Goal: Task Accomplishment & Management: Manage account settings

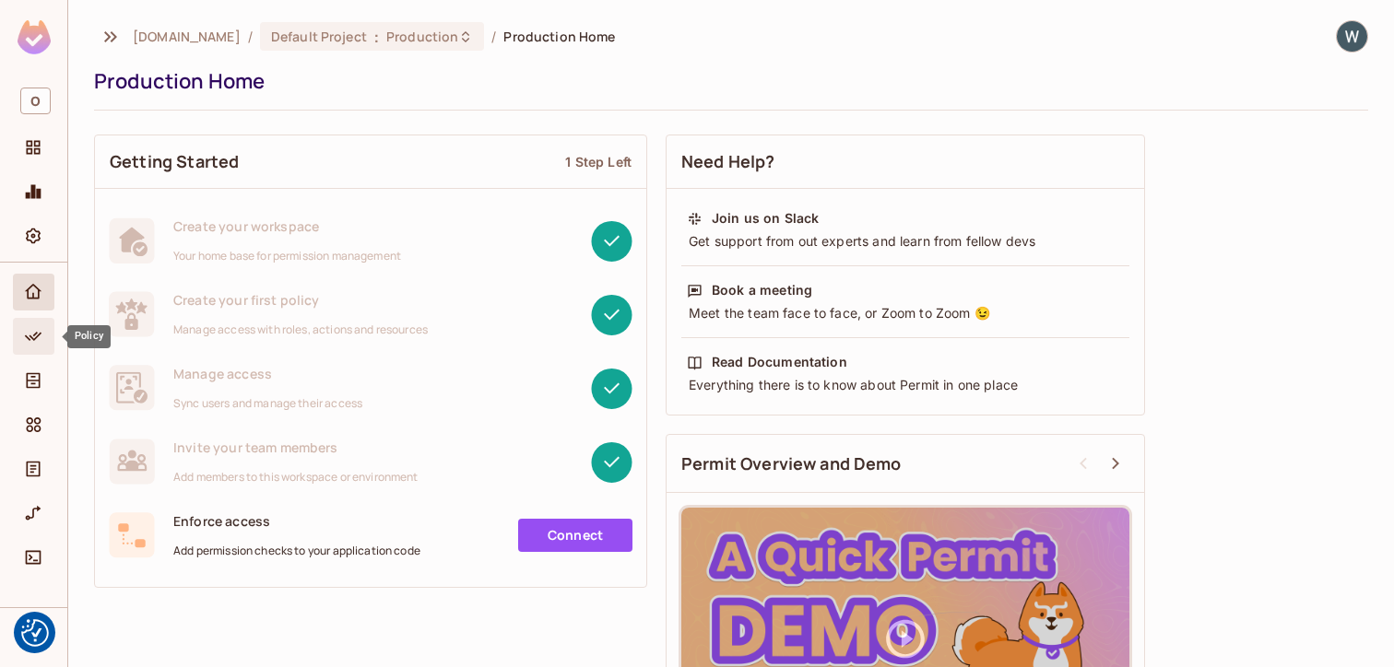
click at [39, 344] on icon "Policy" at bounding box center [33, 336] width 18 height 18
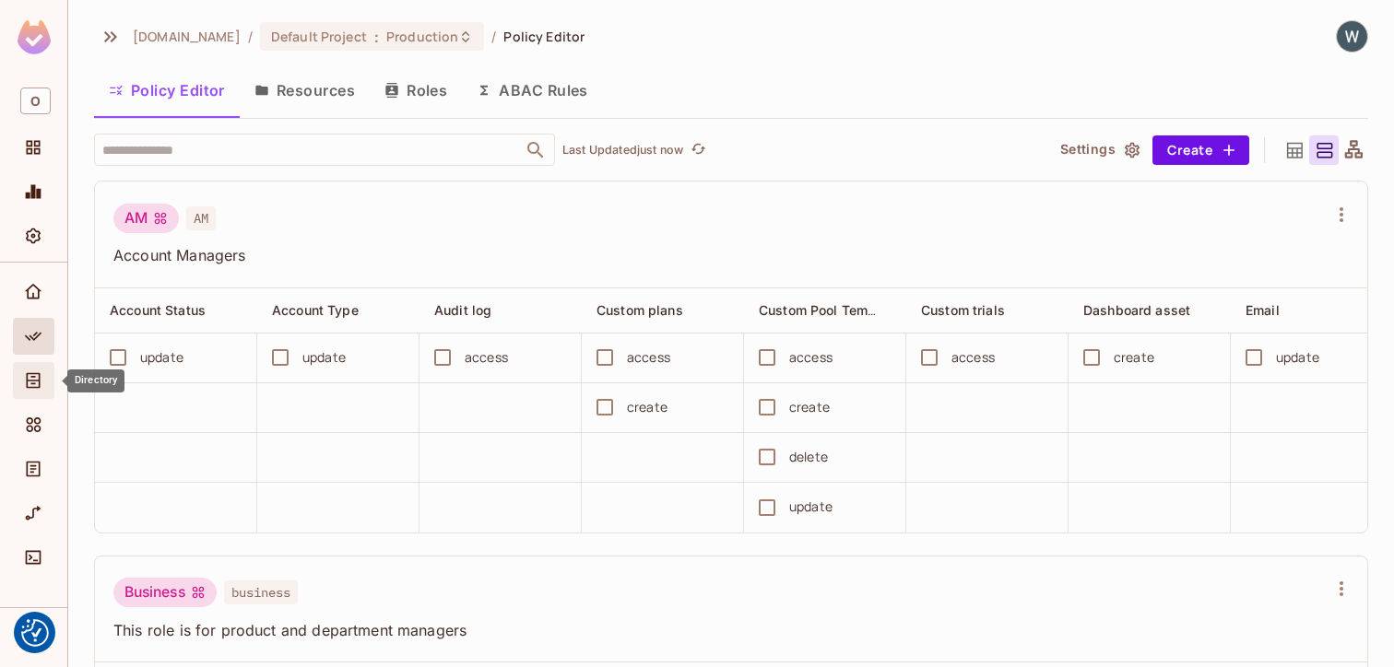
click at [36, 383] on icon "Directory" at bounding box center [33, 380] width 18 height 18
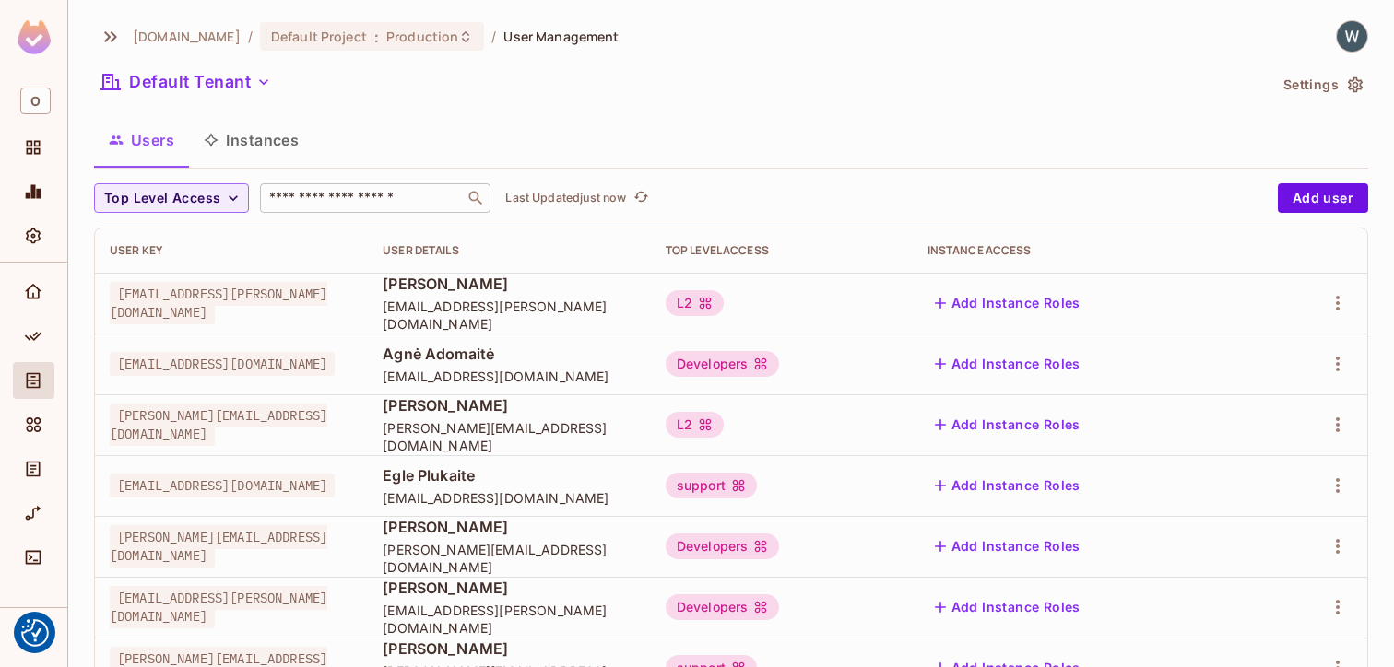
click at [324, 195] on input "text" at bounding box center [362, 198] width 194 height 18
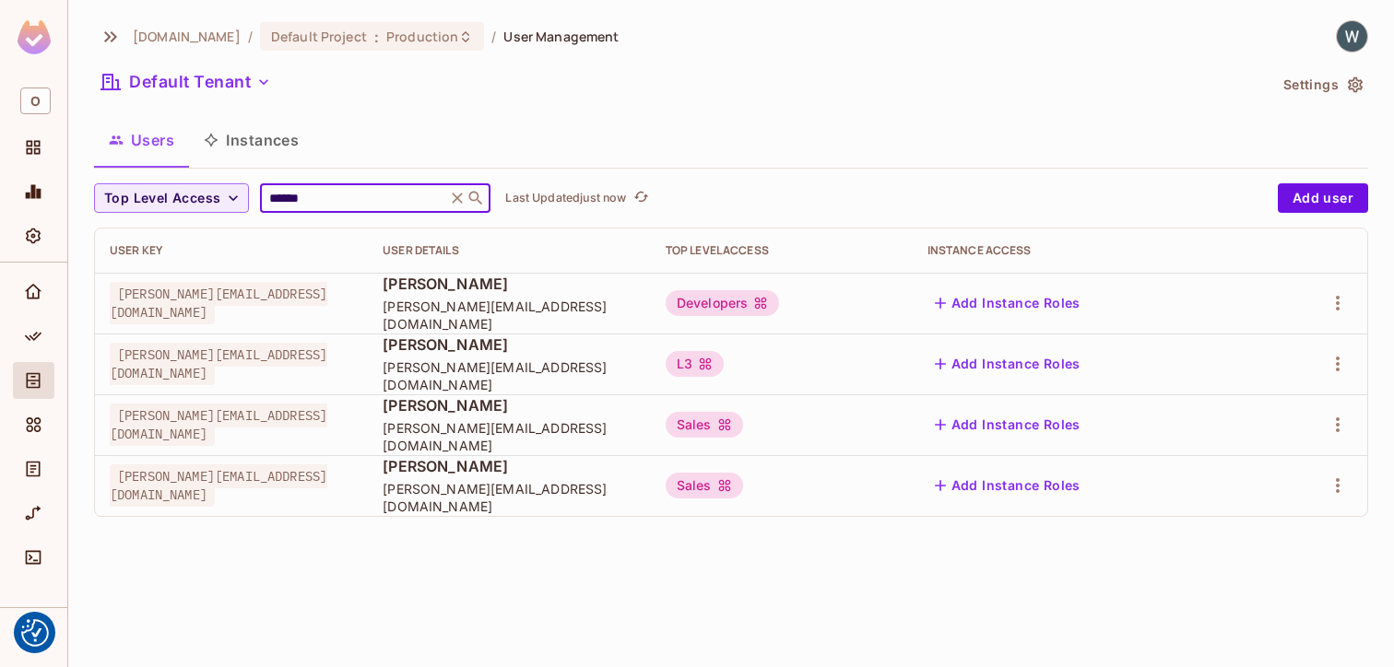
type input "******"
click at [780, 306] on div "Developers" at bounding box center [722, 303] width 114 height 26
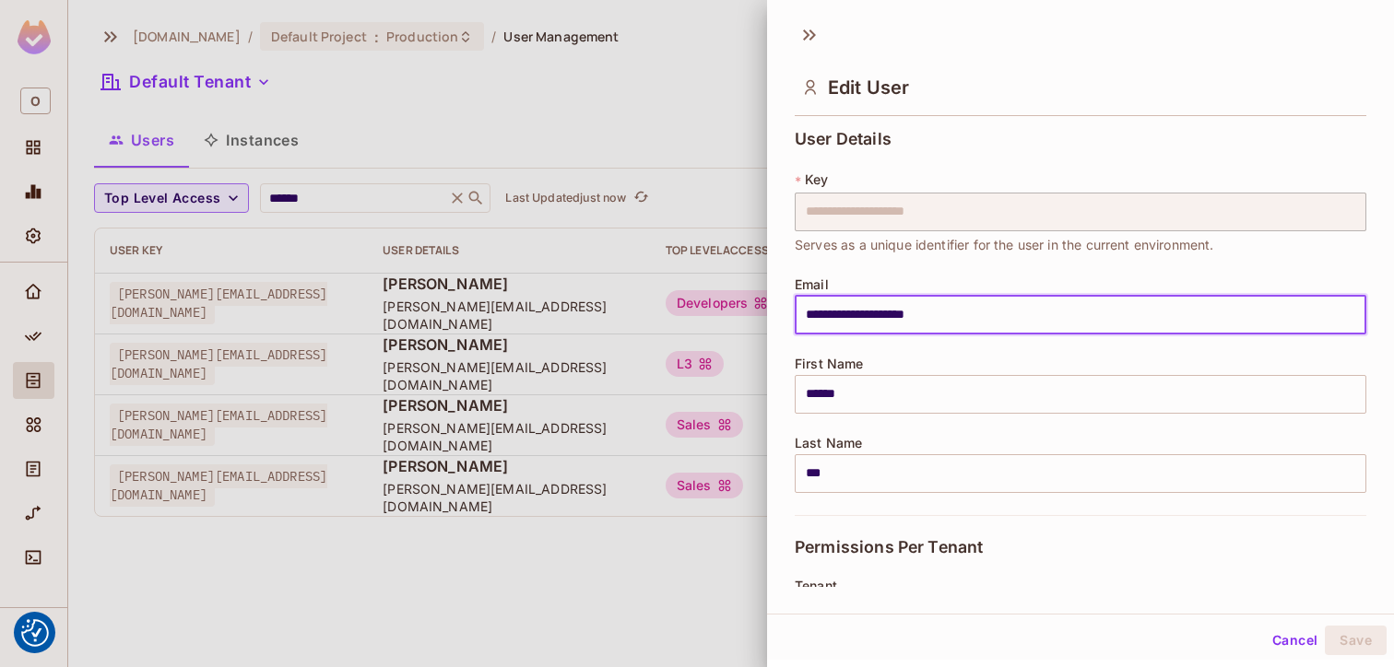
click at [926, 297] on input "**********" at bounding box center [1080, 315] width 571 height 39
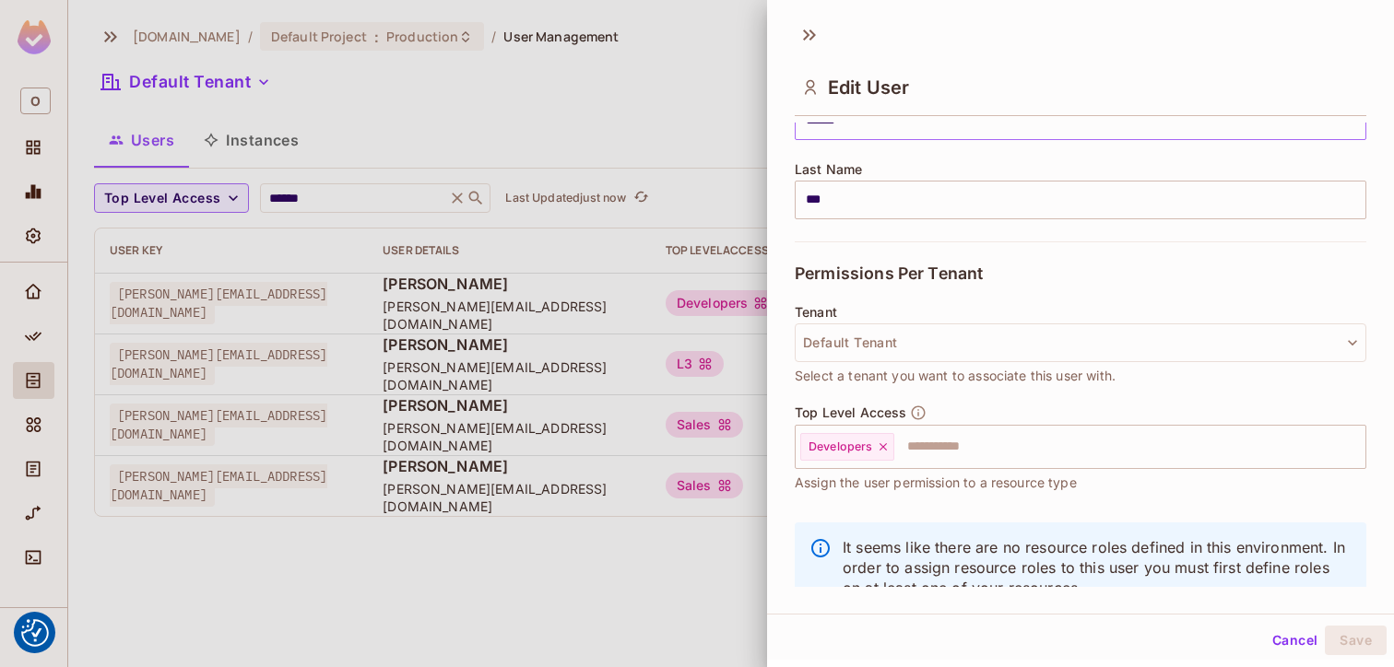
scroll to position [291, 0]
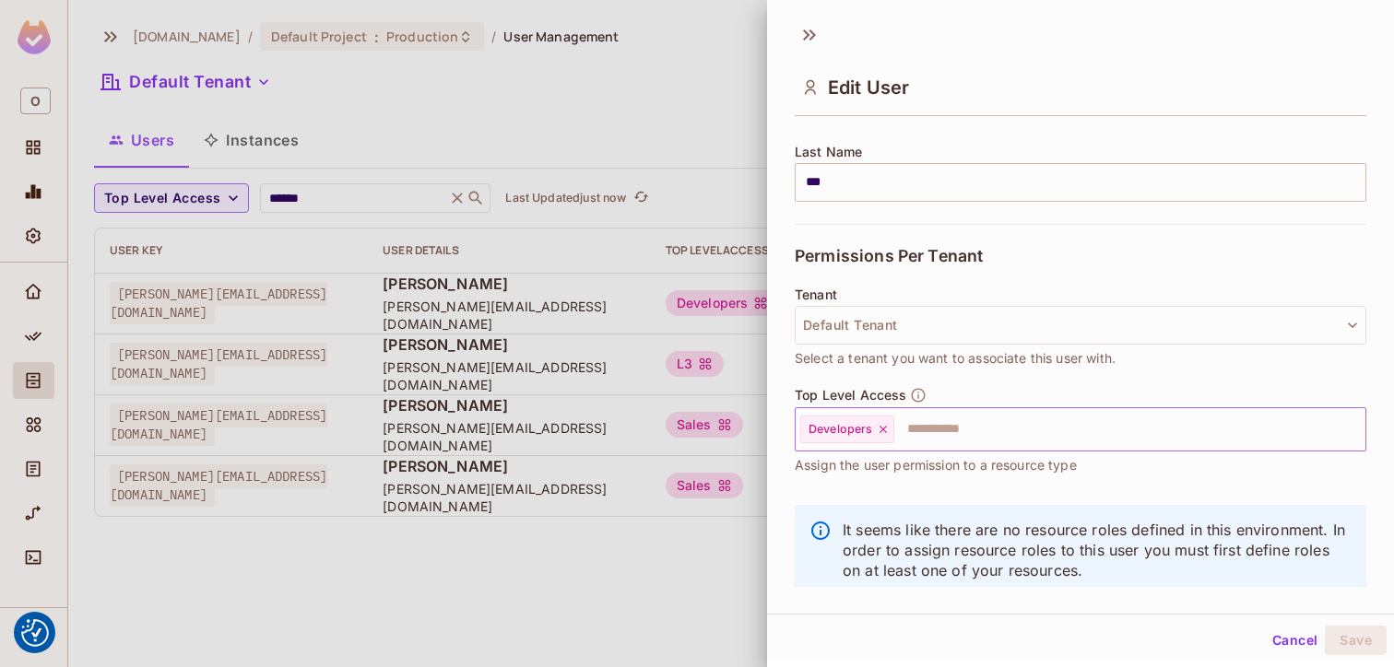
click at [884, 432] on icon at bounding box center [883, 429] width 13 height 13
click at [884, 432] on input "text" at bounding box center [1064, 429] width 532 height 37
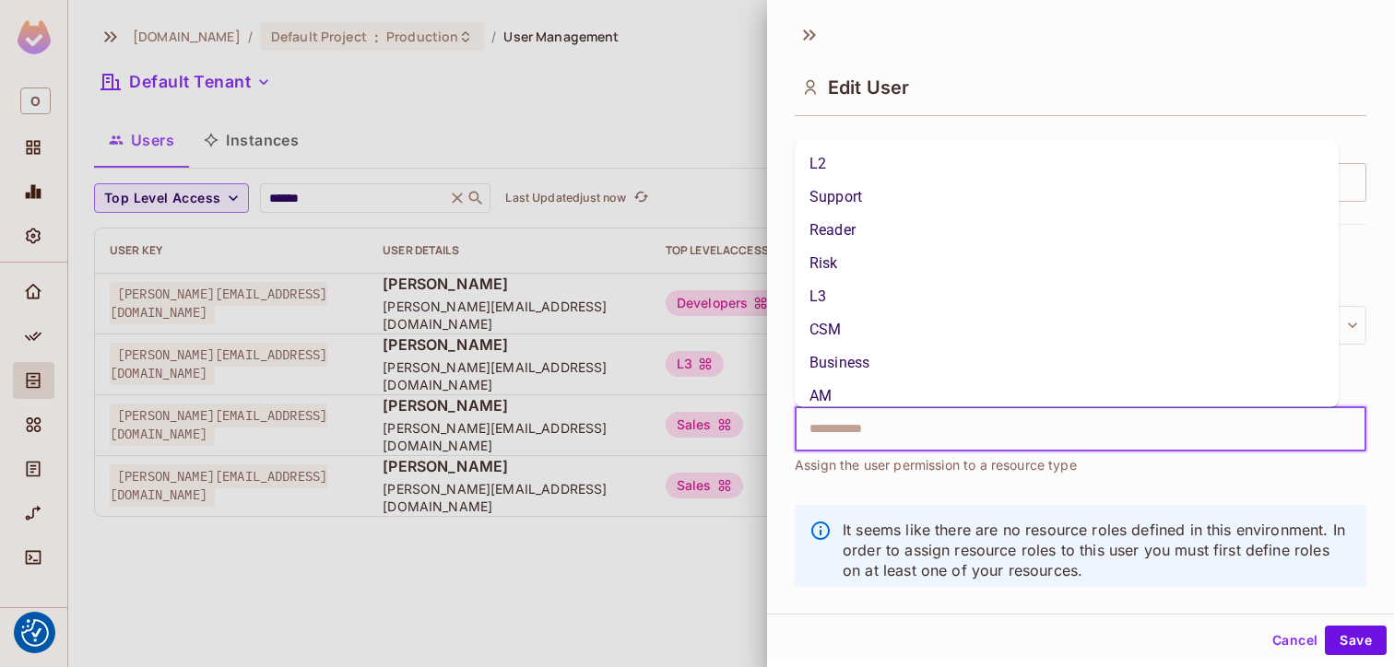
type input "*"
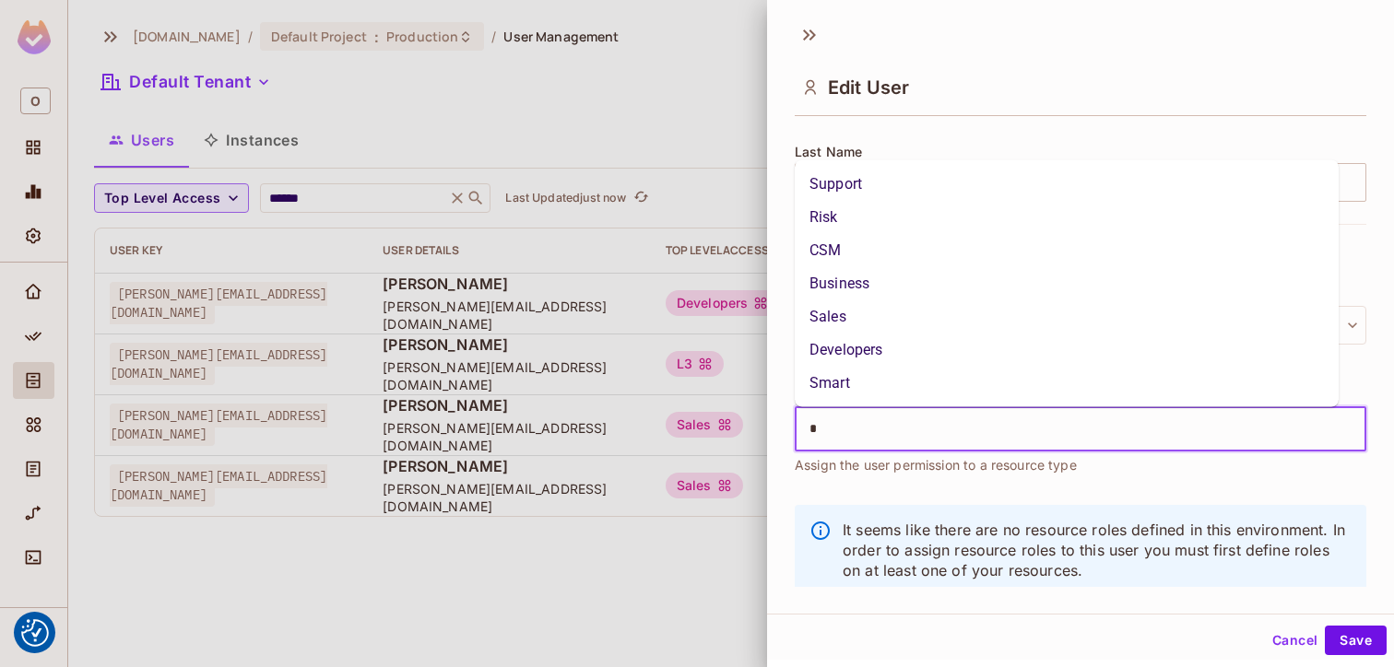
click at [842, 324] on li "Sales" at bounding box center [1067, 316] width 544 height 33
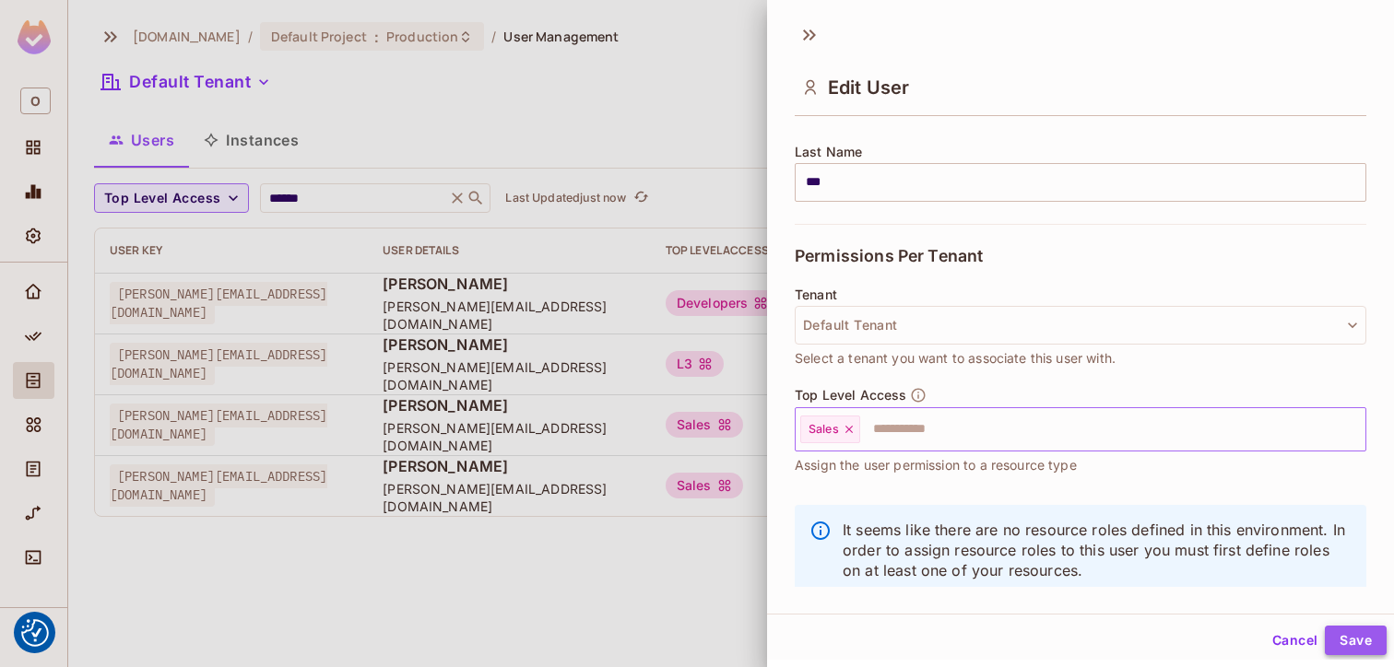
click at [1346, 636] on button "Save" at bounding box center [1356, 640] width 62 height 29
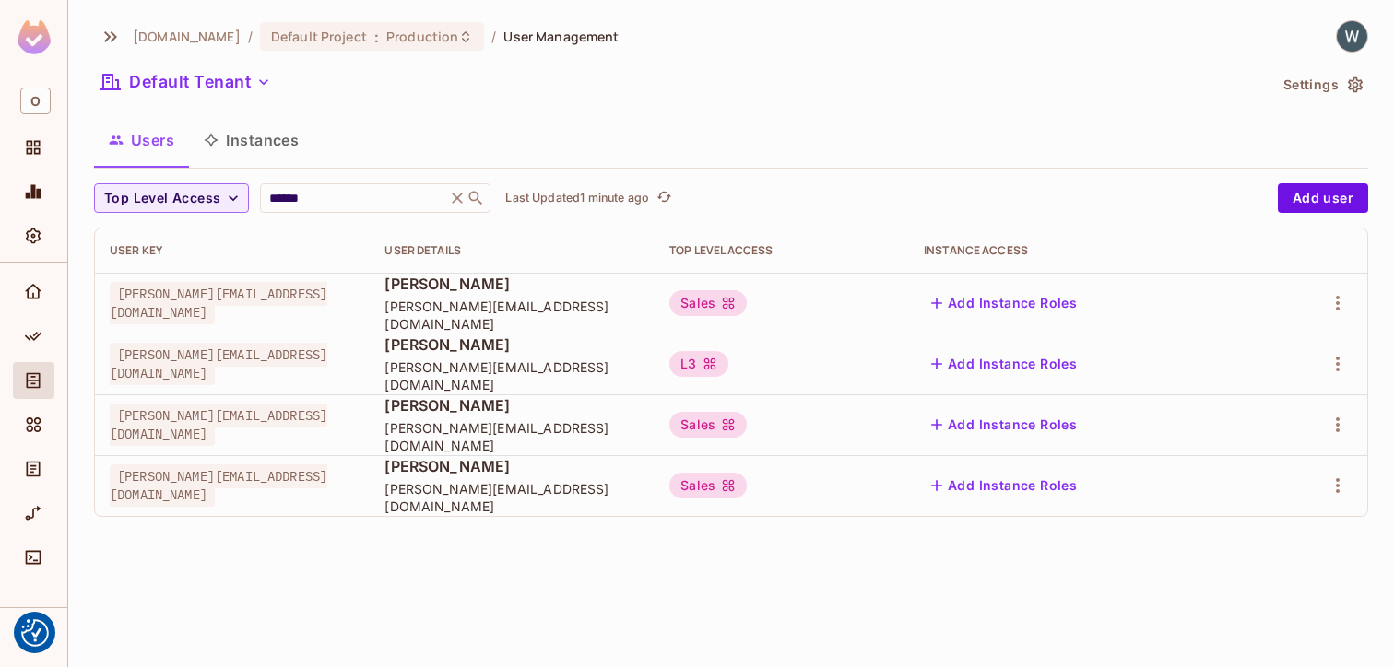
click at [909, 317] on td "Sales" at bounding box center [781, 303] width 254 height 61
click at [894, 302] on div "Sales" at bounding box center [781, 303] width 225 height 26
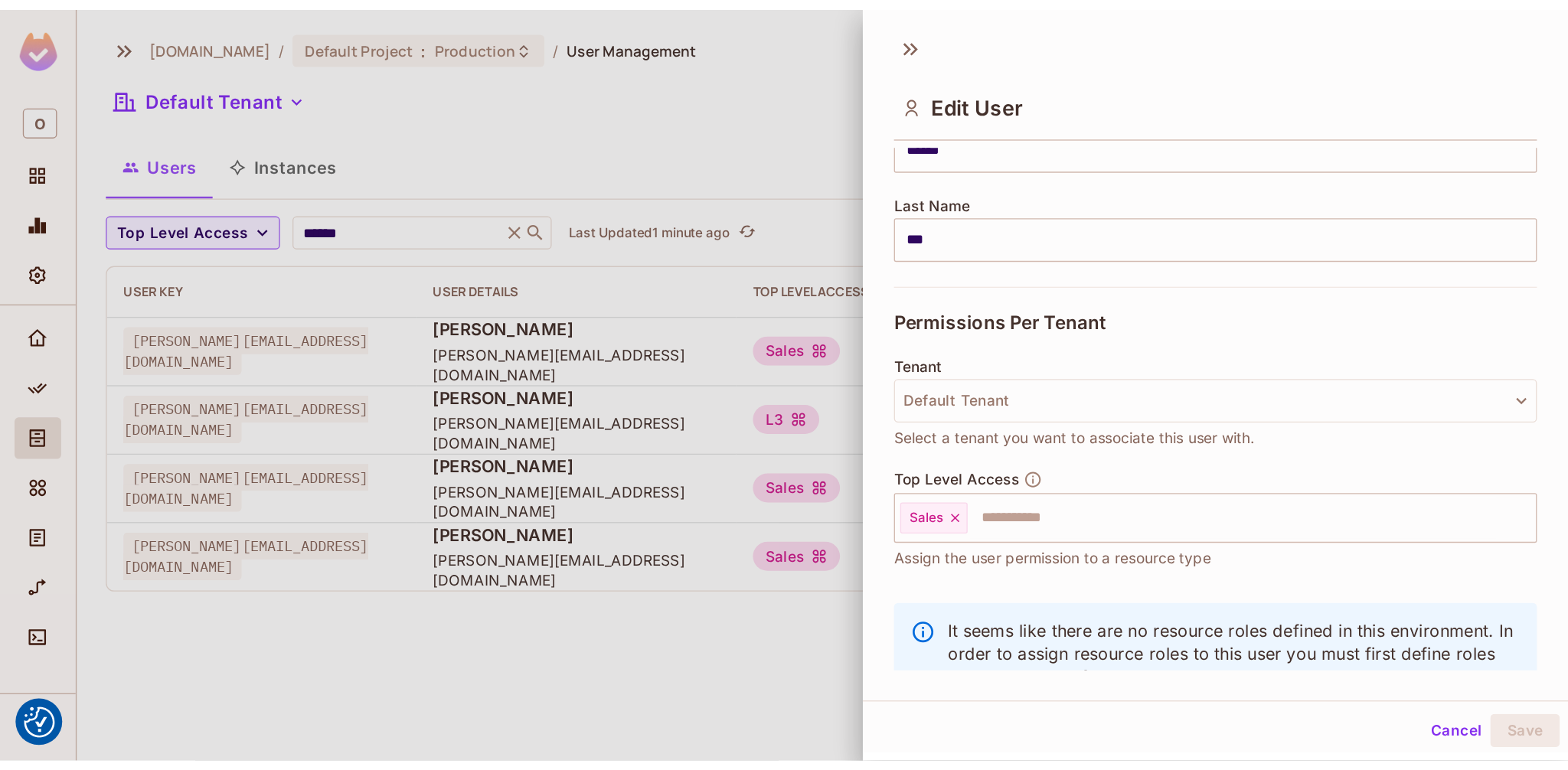
scroll to position [262, 0]
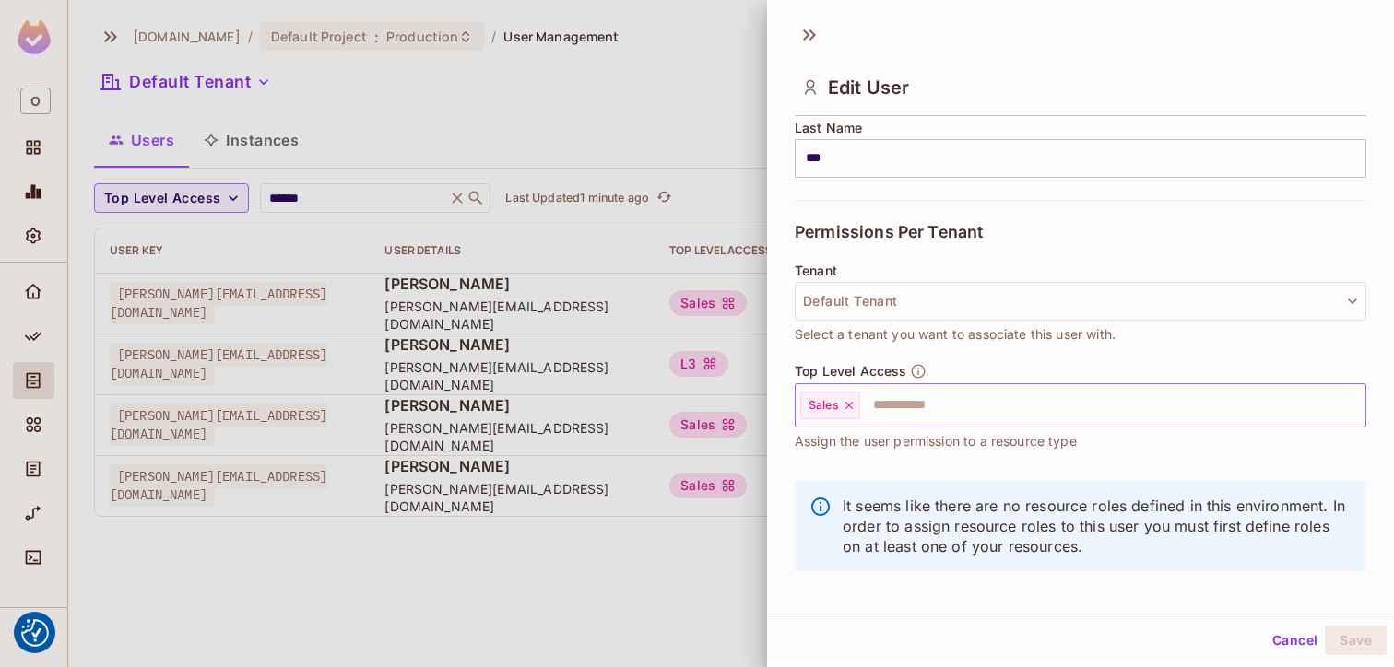
click at [857, 404] on div "Sales" at bounding box center [830, 406] width 60 height 28
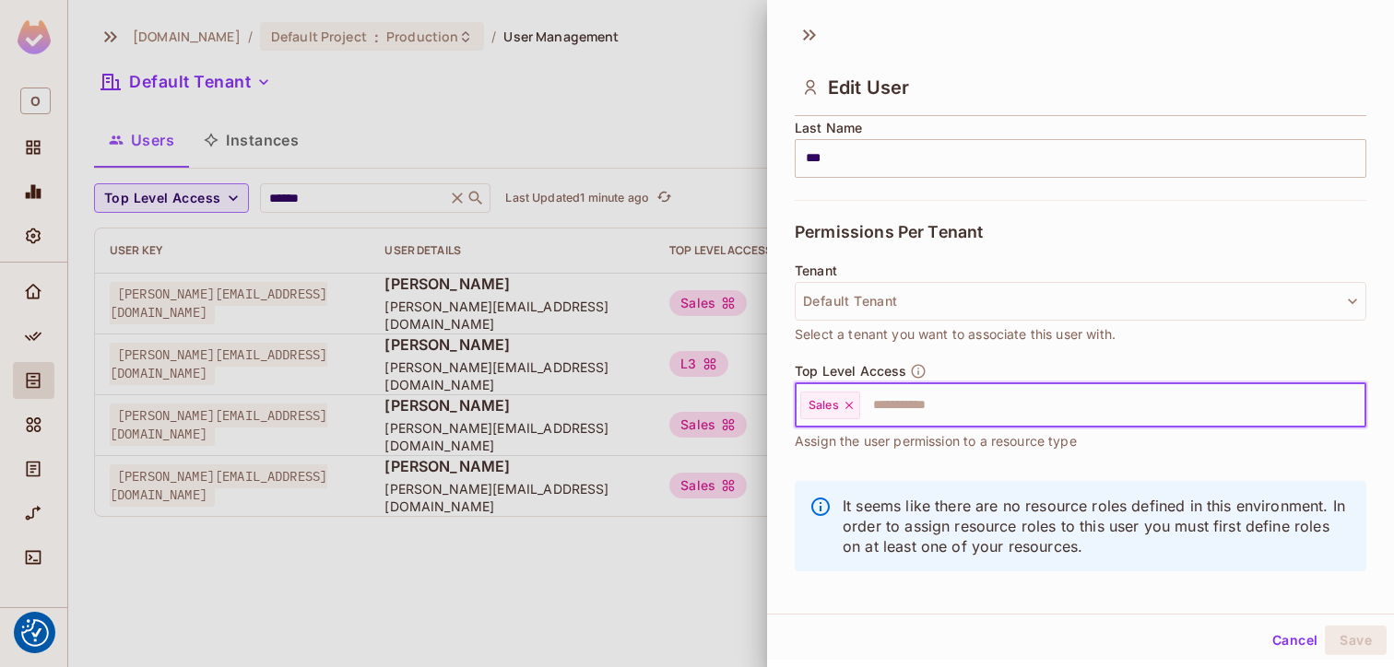
click at [854, 404] on icon at bounding box center [848, 405] width 13 height 13
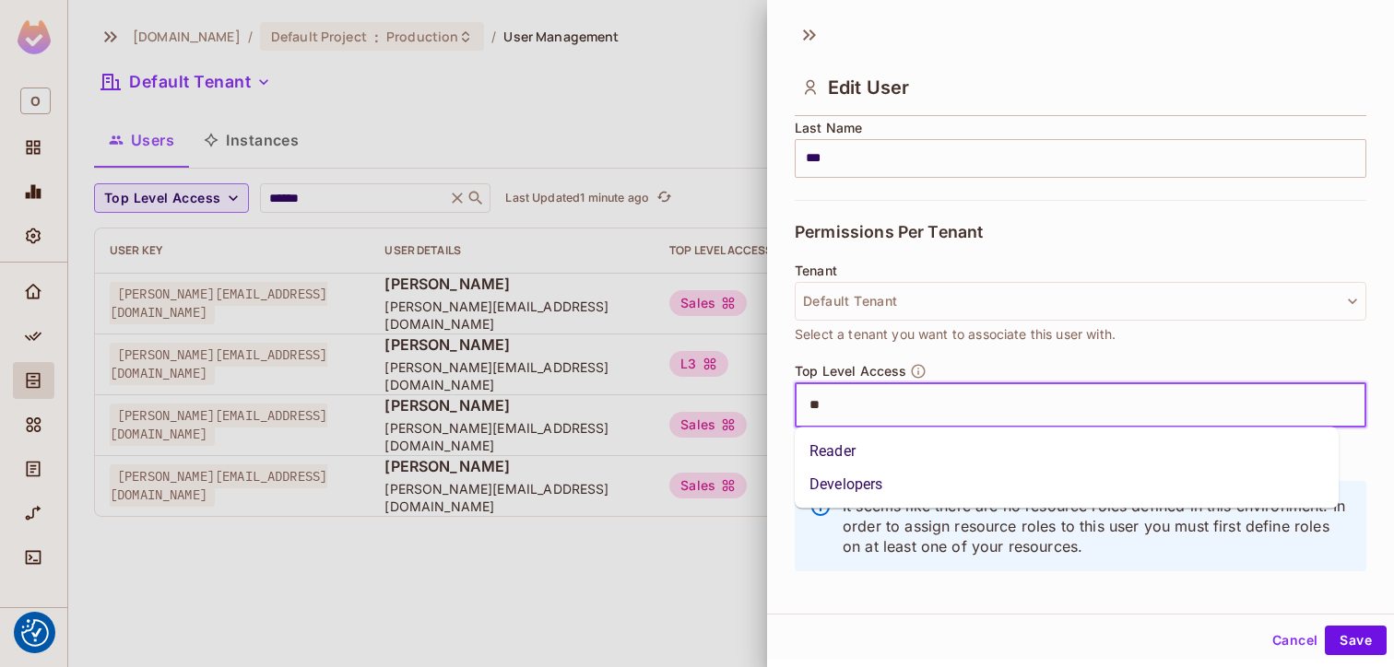
type input "***"
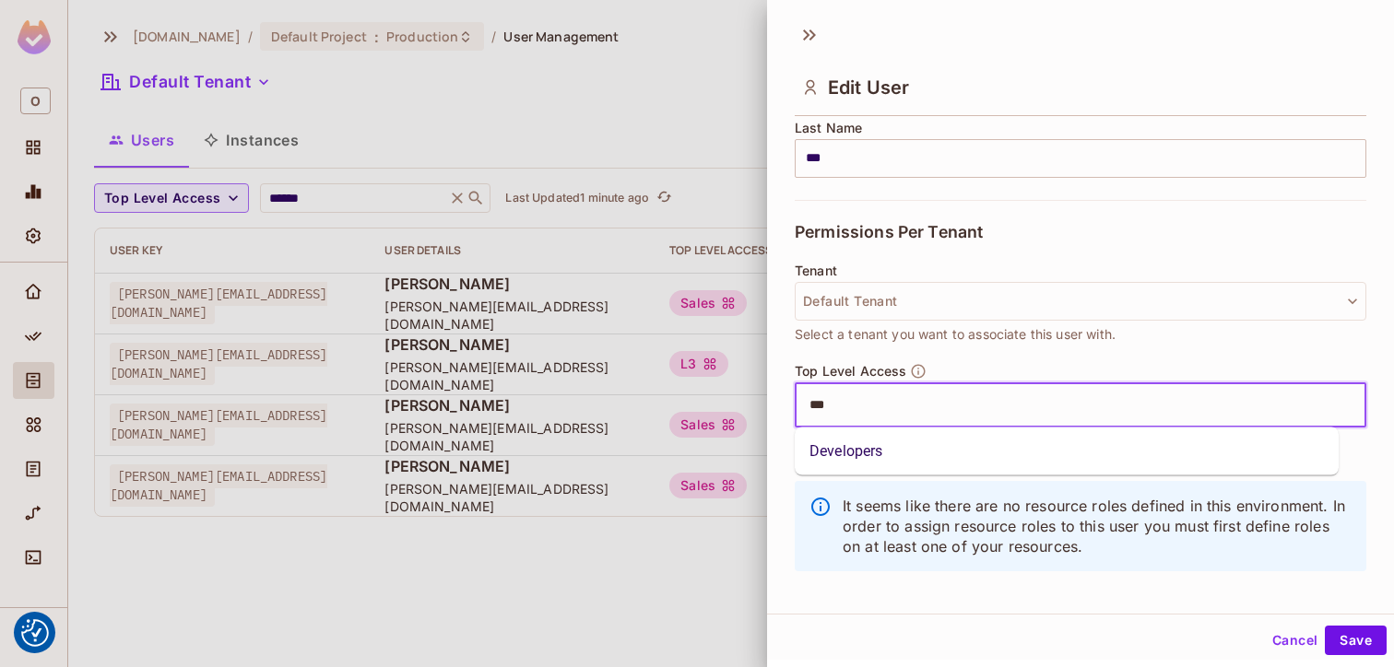
click at [853, 453] on li "Developers" at bounding box center [1067, 451] width 544 height 33
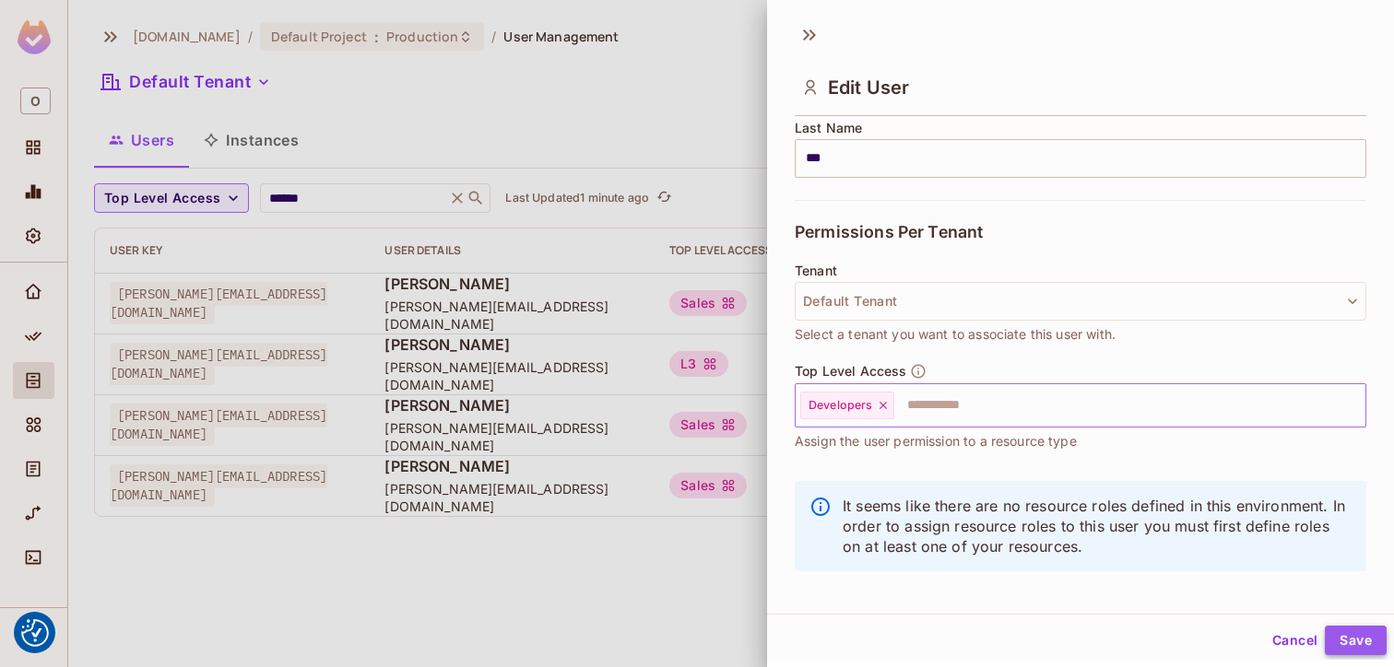
click at [1343, 642] on button "Save" at bounding box center [1356, 640] width 62 height 29
